Goal: Task Accomplishment & Management: Manage account settings

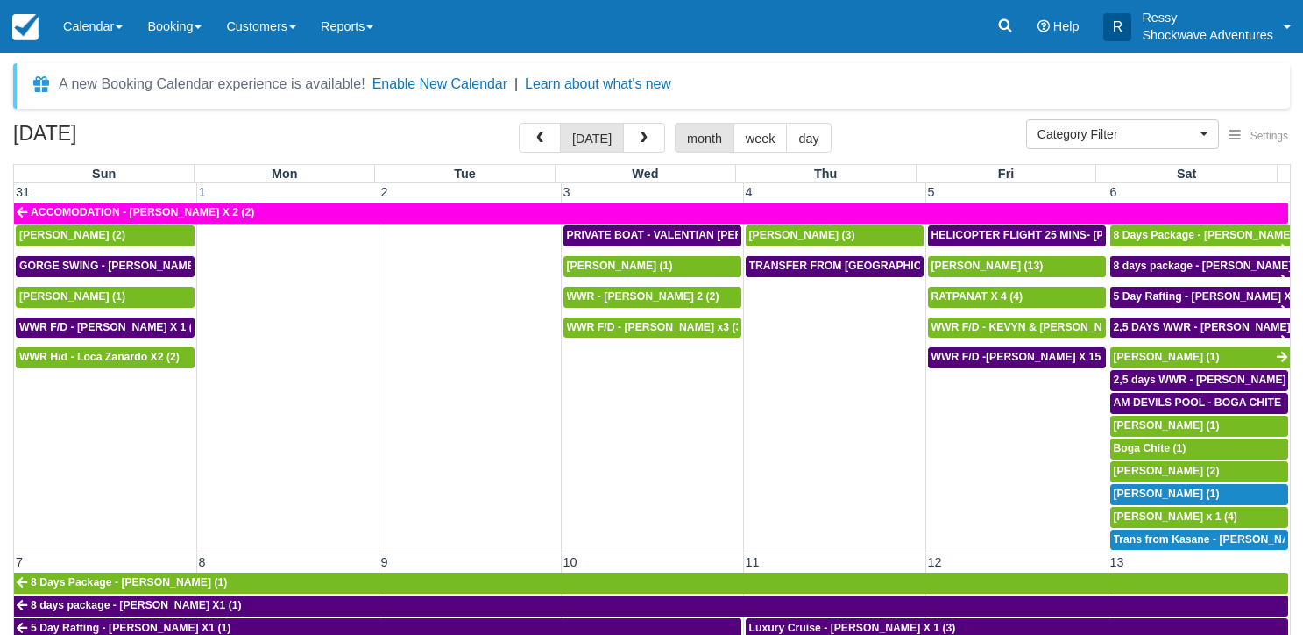
select select
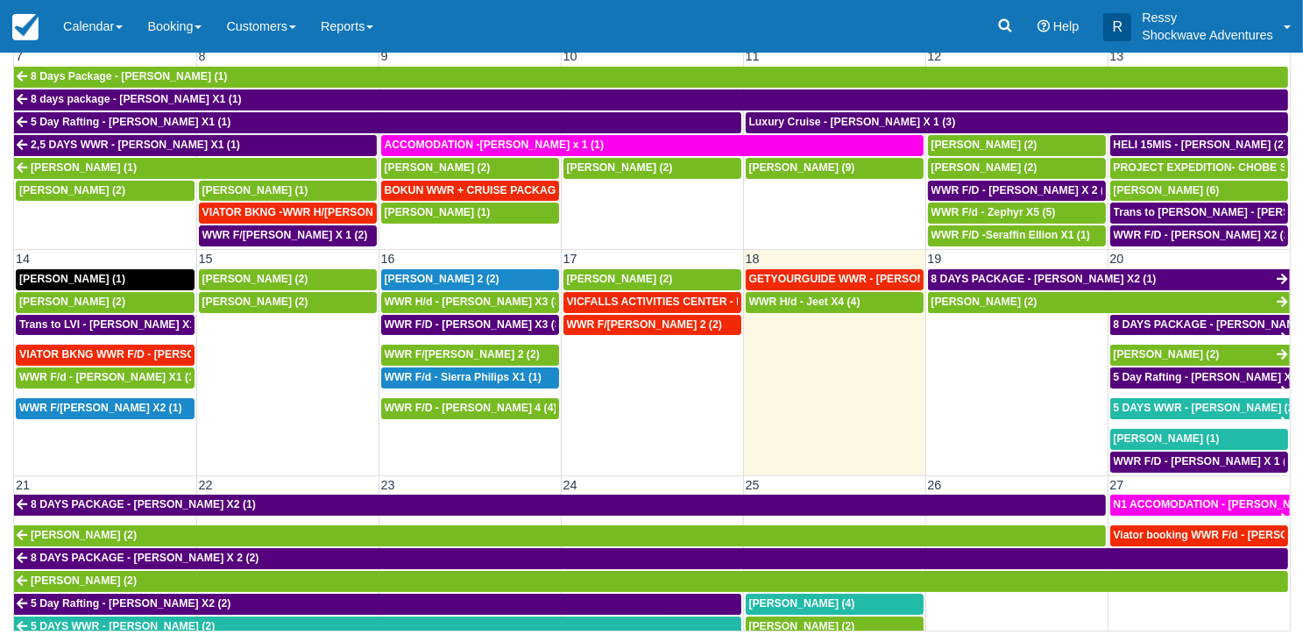
scroll to position [526, 0]
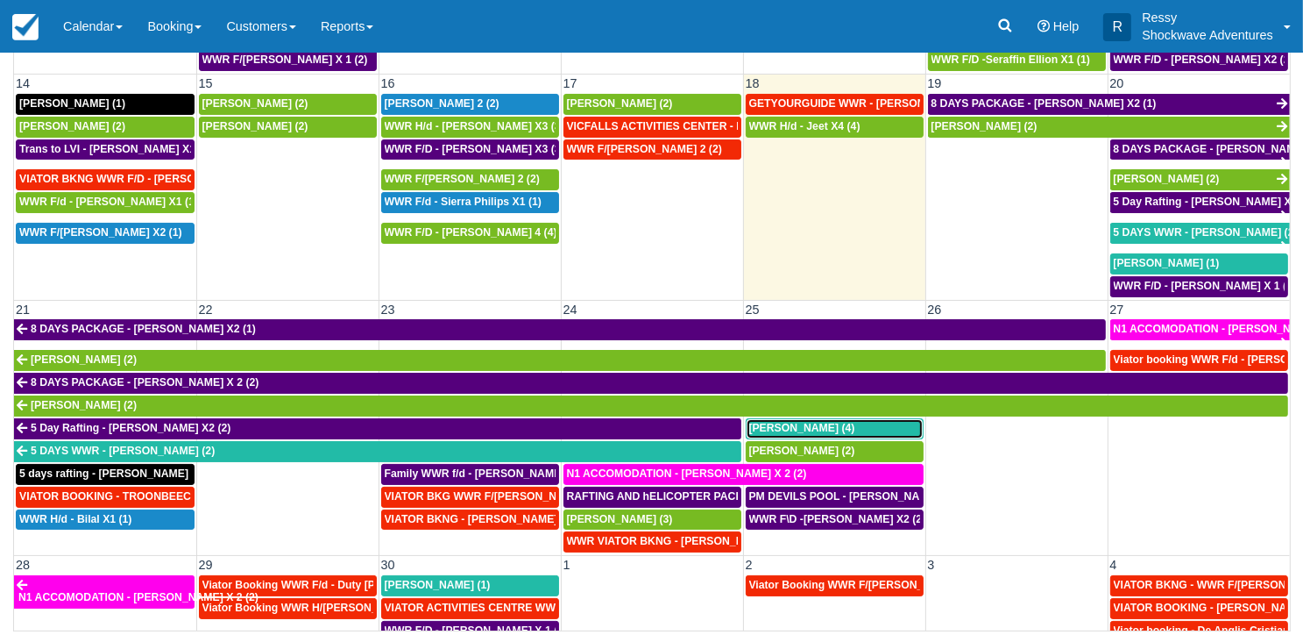
click at [791, 422] on span "[PERSON_NAME] (4)" at bounding box center [802, 428] width 106 height 12
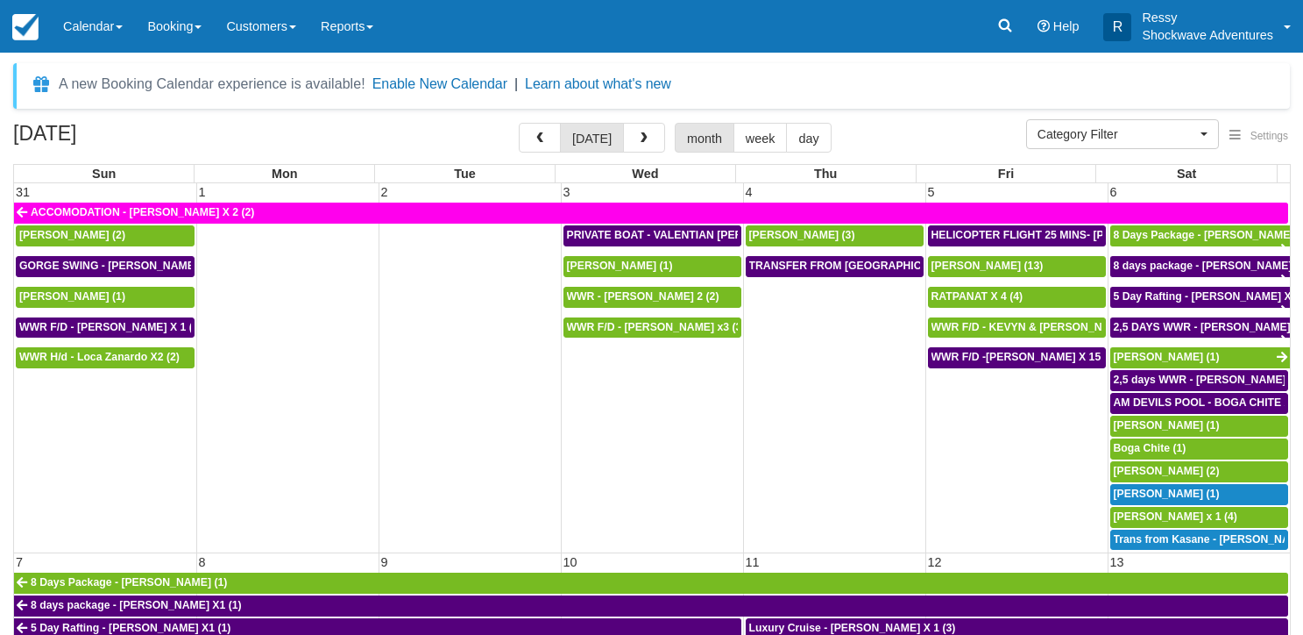
select select
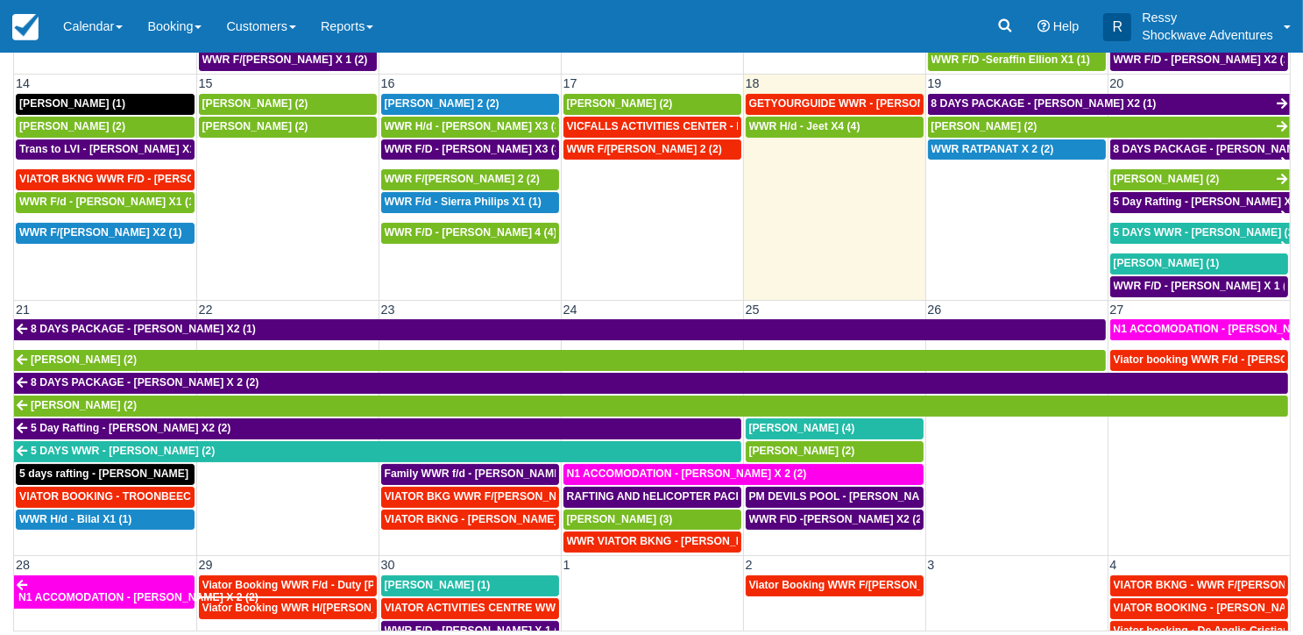
scroll to position [613, 0]
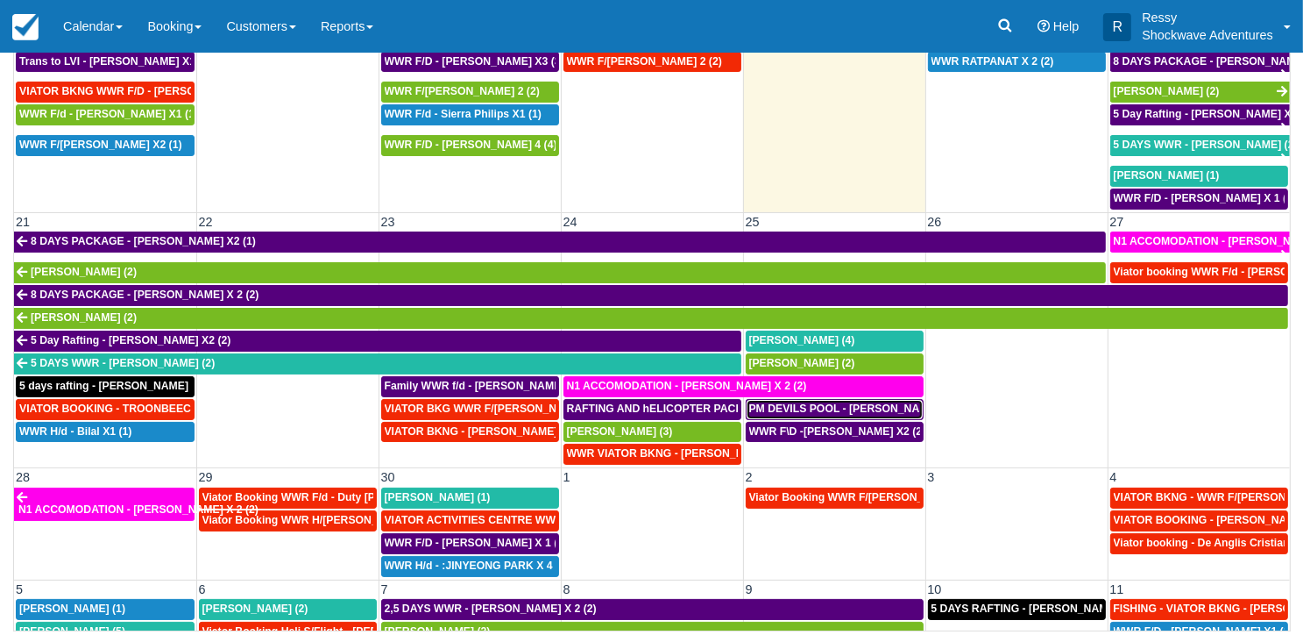
click at [808, 402] on span "PM DEVILS POOL - JEFF SMITH X 2 (2)" at bounding box center [861, 408] width 225 height 12
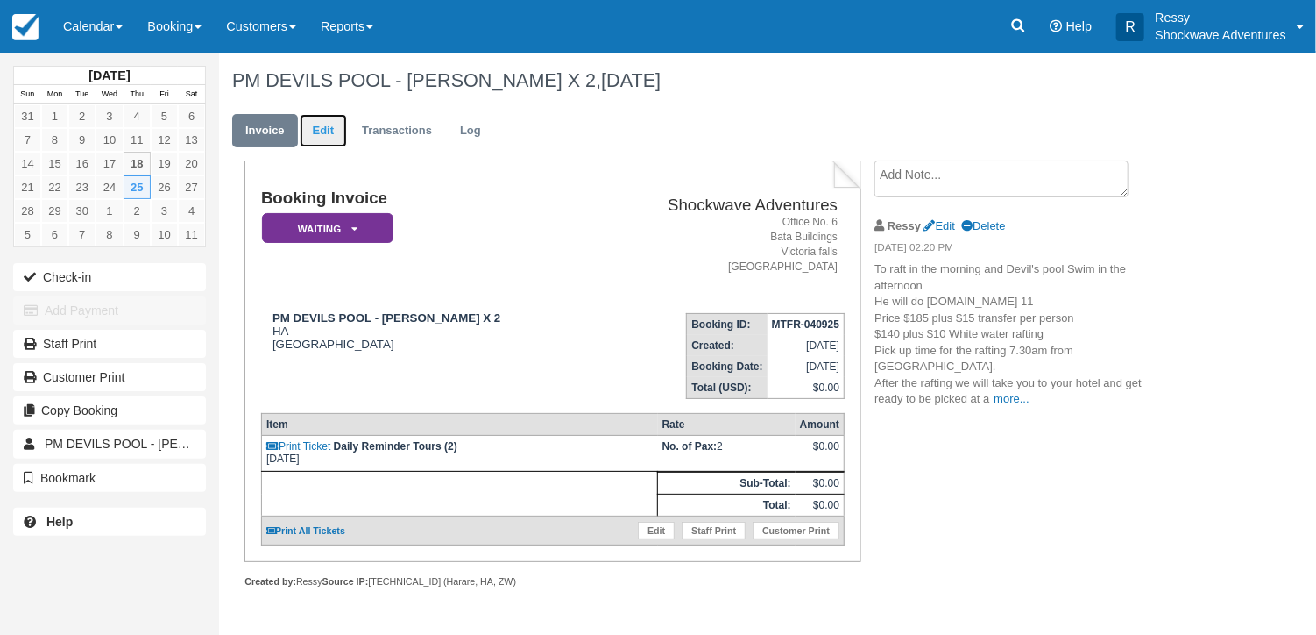
click at [310, 130] on link "Edit" at bounding box center [323, 131] width 47 height 34
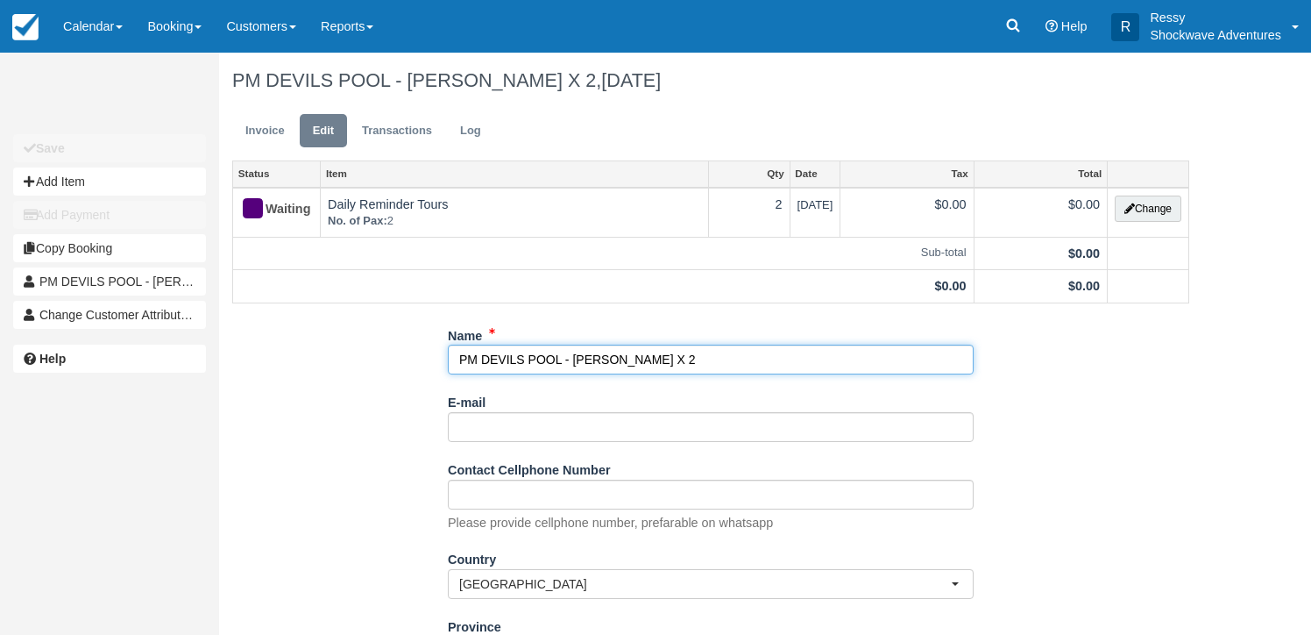
click at [477, 353] on input "PM DEVILS POOL - [PERSON_NAME] X 2" at bounding box center [711, 359] width 526 height 30
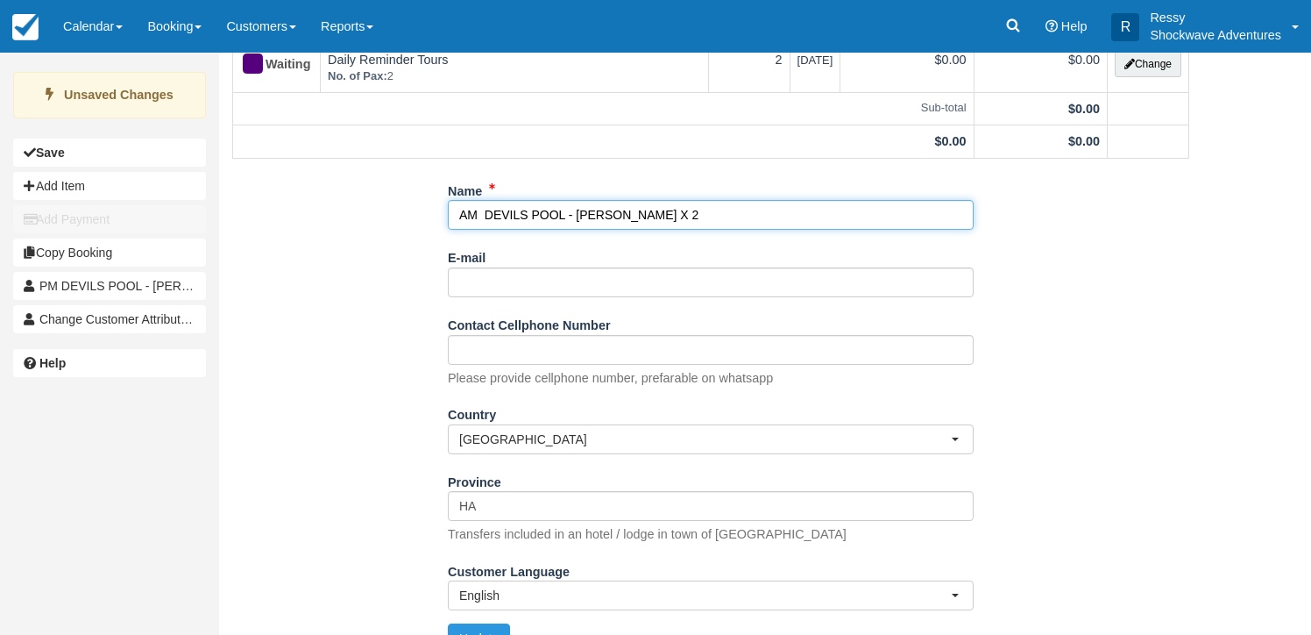
scroll to position [175, 0]
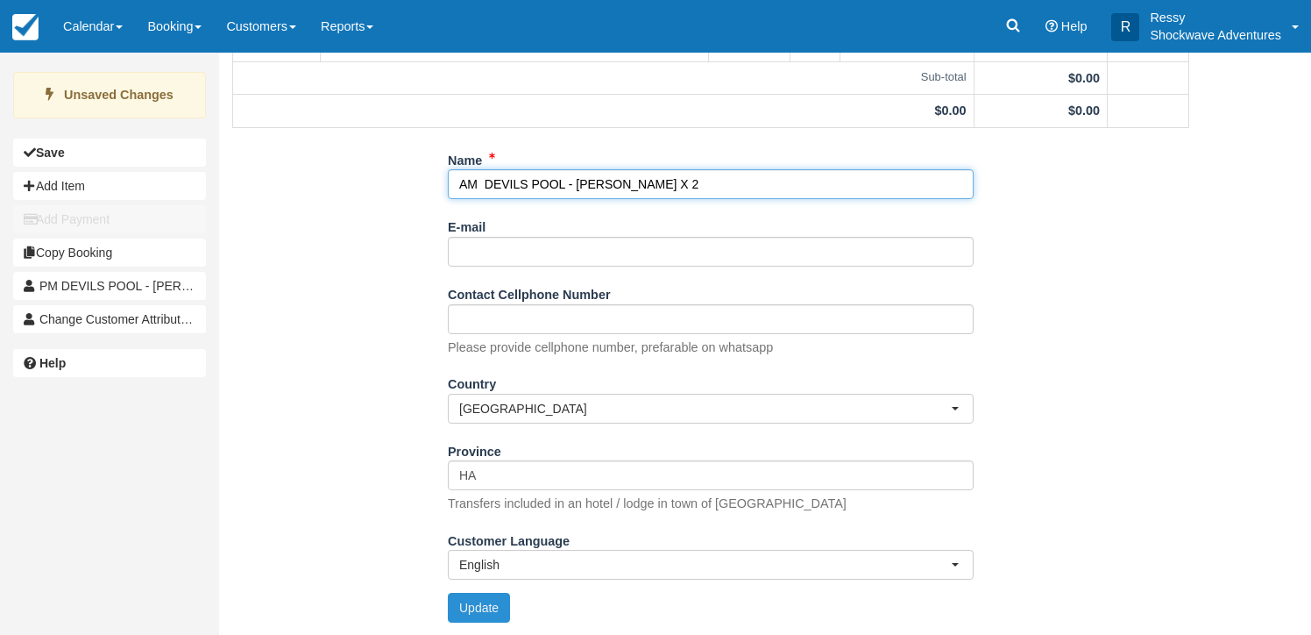
type input "AM DEVILS POOL - [PERSON_NAME] X 2"
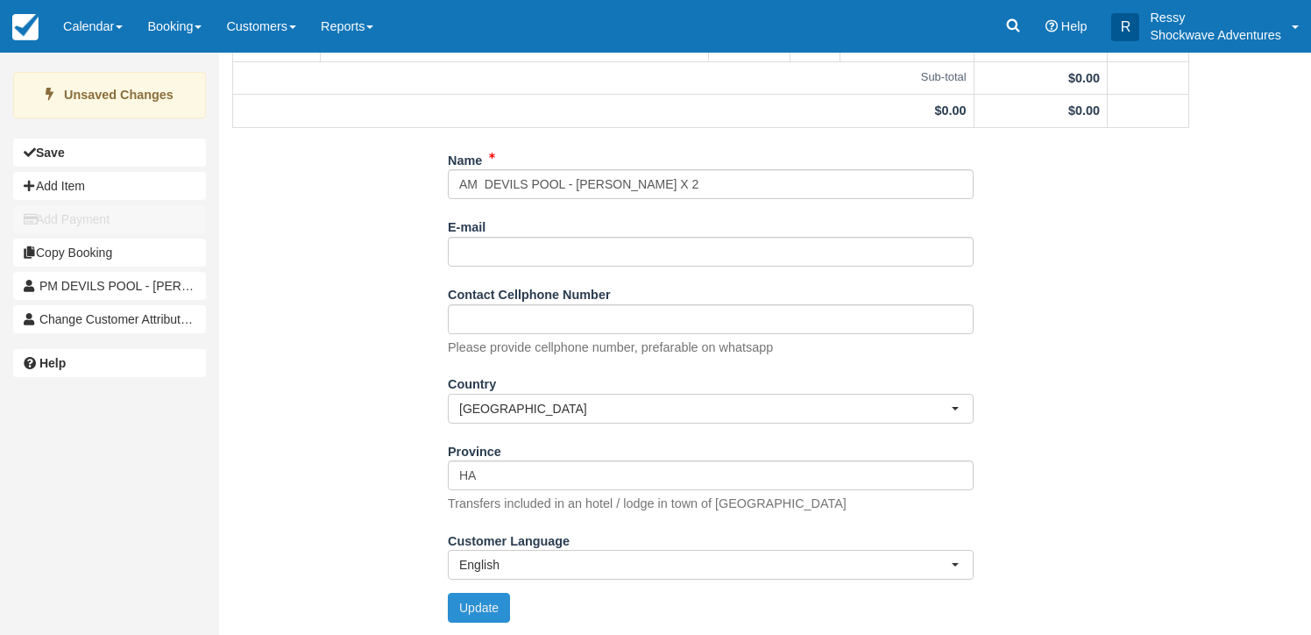
click at [474, 602] on button "Update" at bounding box center [479, 607] width 62 height 30
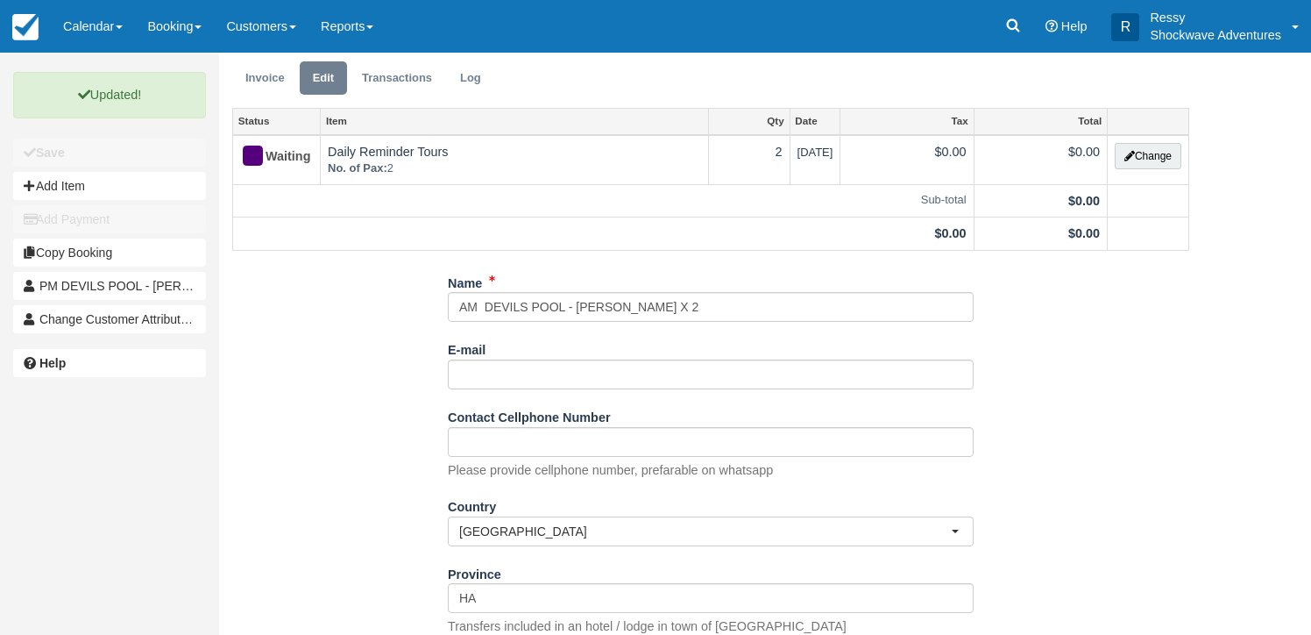
scroll to position [0, 0]
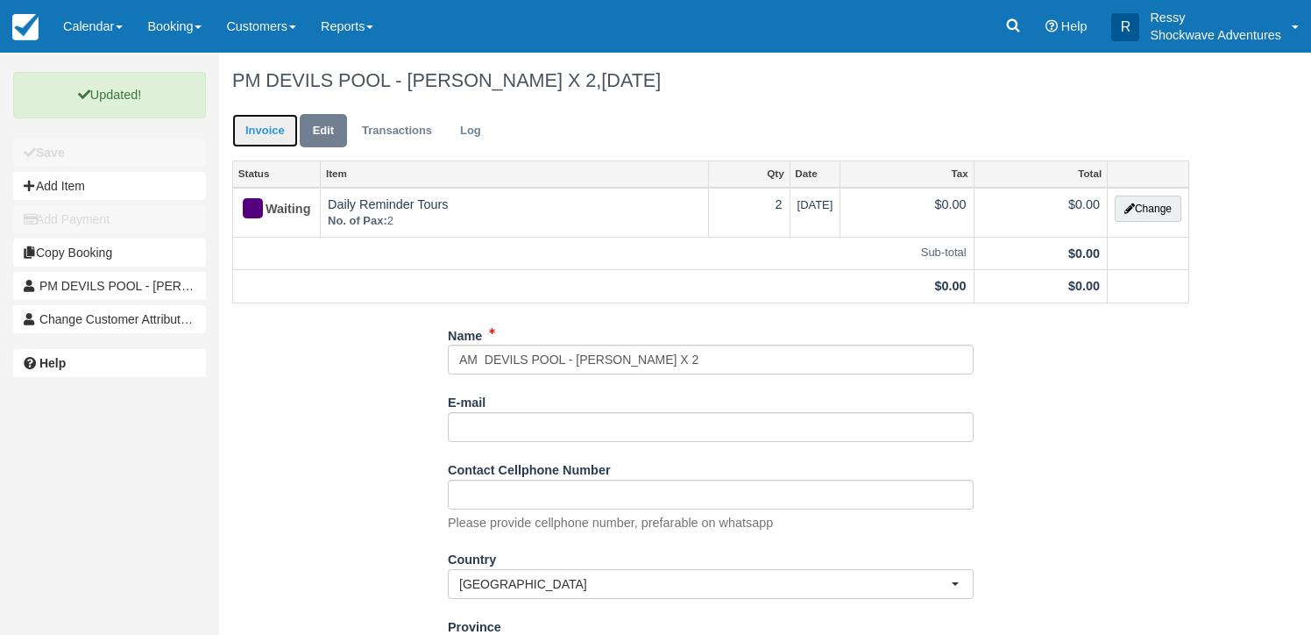
click at [271, 133] on link "Invoice" at bounding box center [265, 131] width 66 height 34
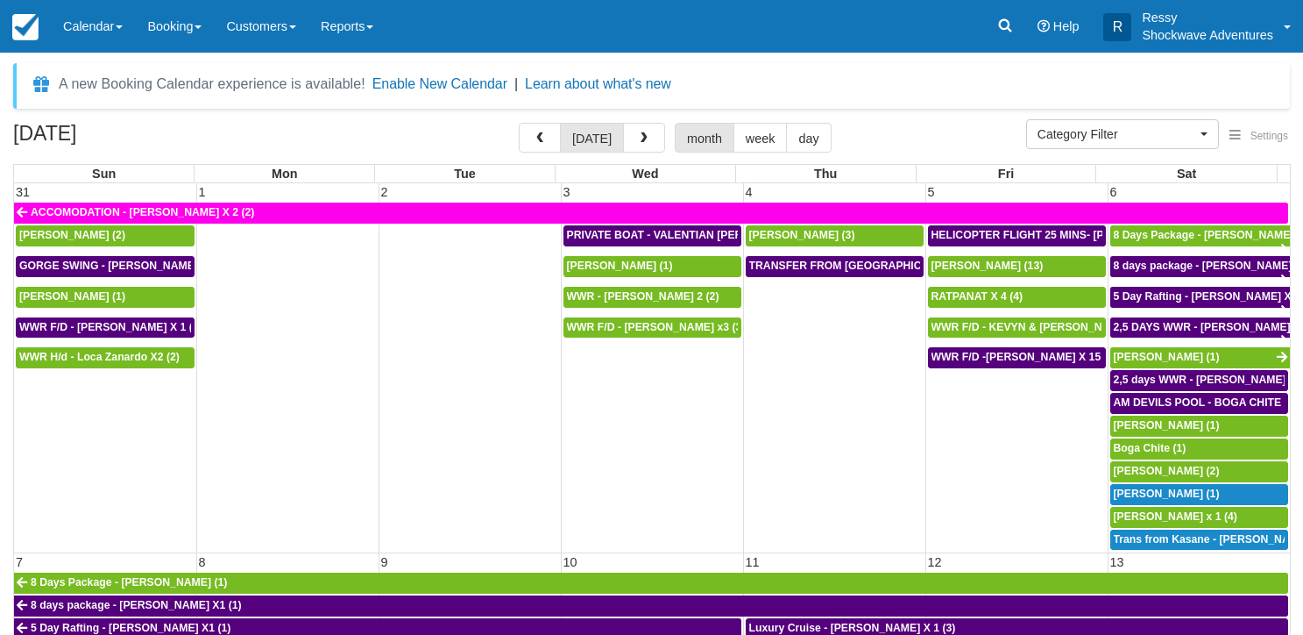
select select
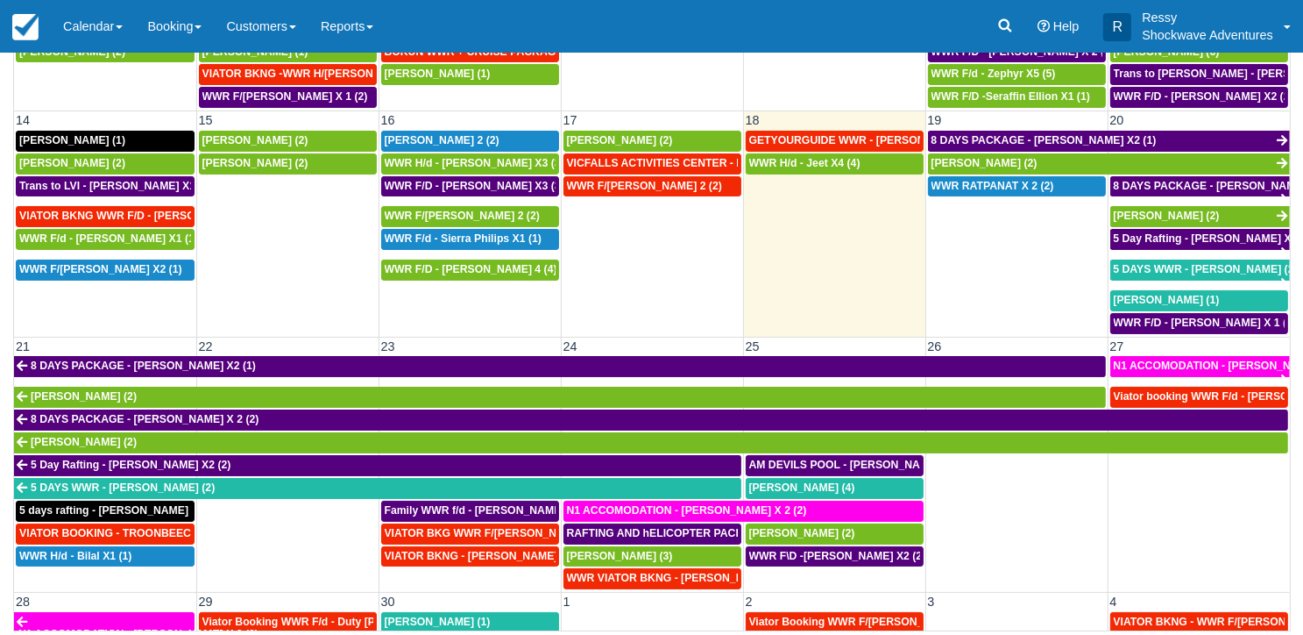
scroll to position [438, 0]
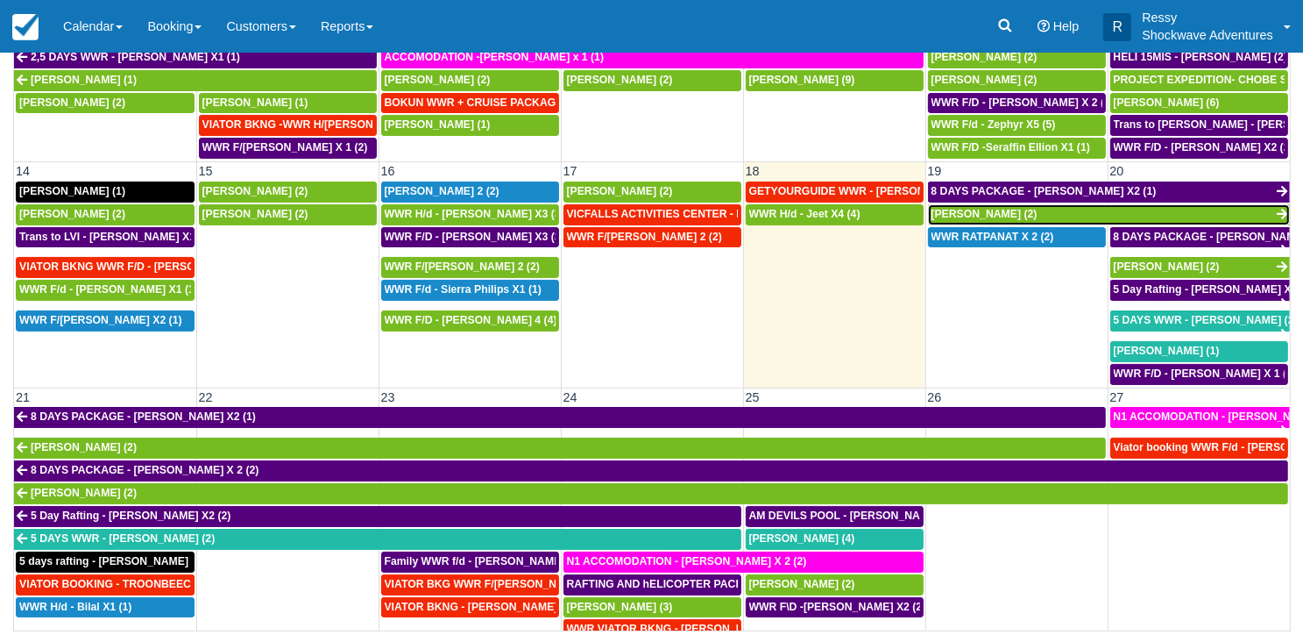
click at [1017, 204] on link "[PERSON_NAME] (2)" at bounding box center [1109, 214] width 363 height 21
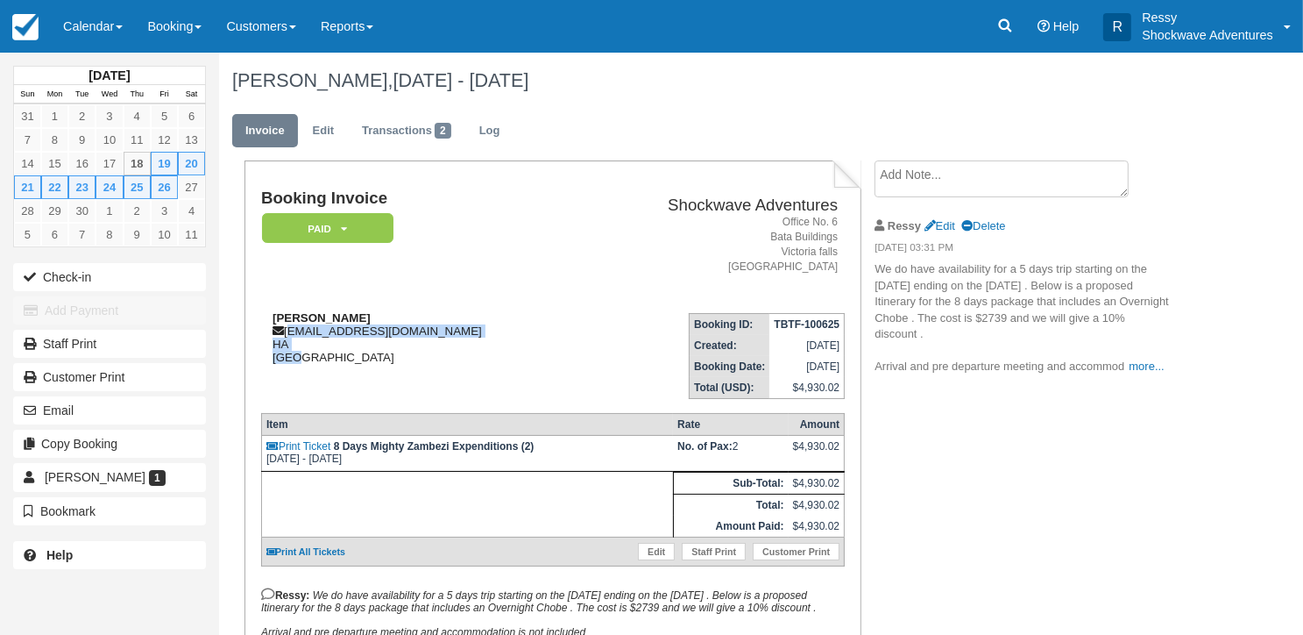
drag, startPoint x: 287, startPoint y: 331, endPoint x: 293, endPoint y: 355, distance: 24.4
click at [293, 355] on div "Cynthia Sharpe cvsharpe@pacbell.net HA United States" at bounding box center [420, 337] width 318 height 53
copy div "cvsharpe@pacbell.net HA Unit"
